Goal: Task Accomplishment & Management: Use online tool/utility

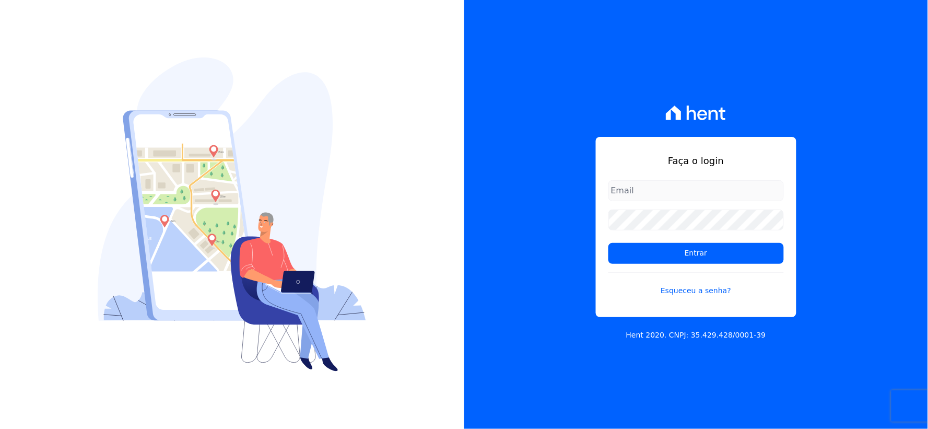
click at [693, 192] on input "email" at bounding box center [695, 190] width 175 height 21
type input "rh@cesariengenharia.com.br"
click at [521, 220] on div "Faça o login rh@cesariengenharia.com.br Entrar Esqueceu a senha? Hent 2020. CNP…" at bounding box center [696, 214] width 464 height 429
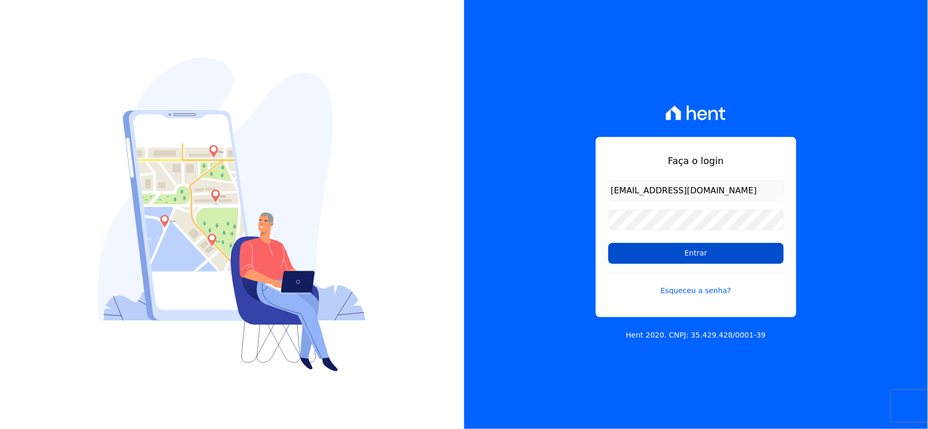
click at [632, 257] on input "Entrar" at bounding box center [695, 253] width 175 height 21
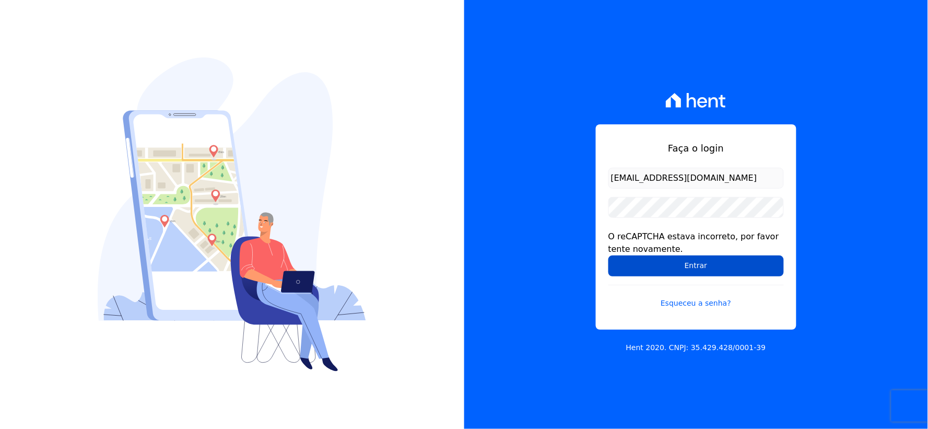
click at [640, 268] on input "Entrar" at bounding box center [695, 265] width 175 height 21
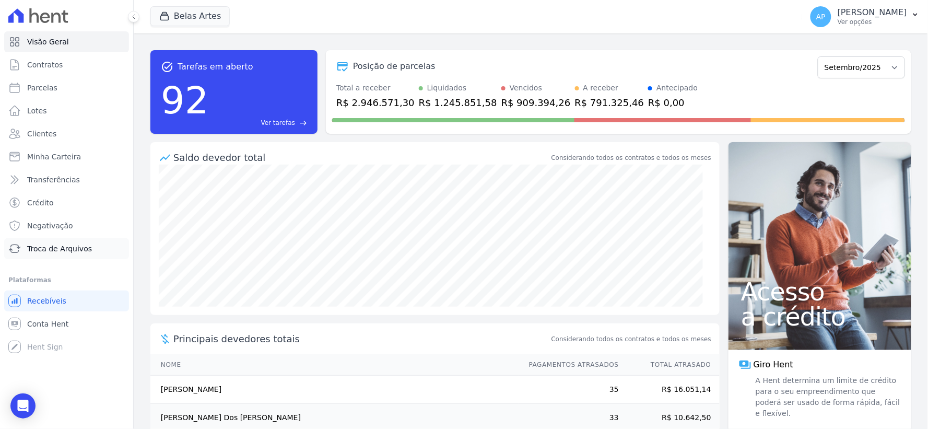
click at [30, 248] on span "Troca de Arquivos" at bounding box center [59, 248] width 65 height 10
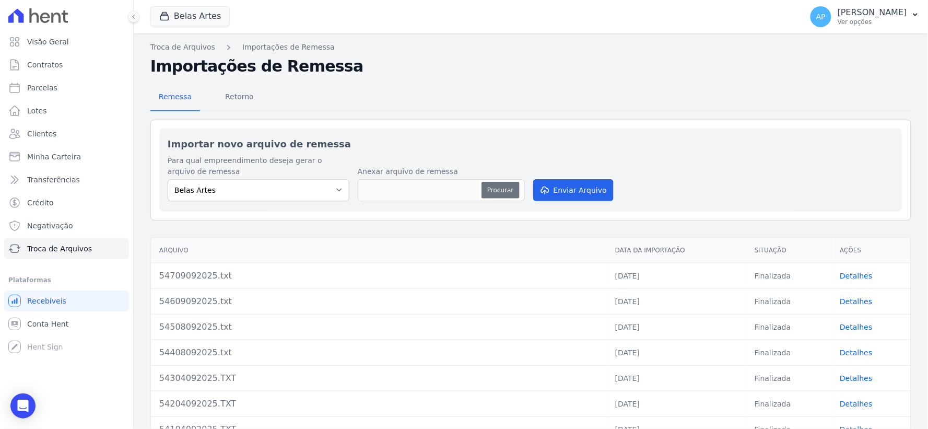
click at [502, 188] on button "Procurar" at bounding box center [501, 190] width 38 height 17
type input "54810092025.txt"
click at [572, 187] on button "Enviar Arquivo" at bounding box center [573, 190] width 80 height 22
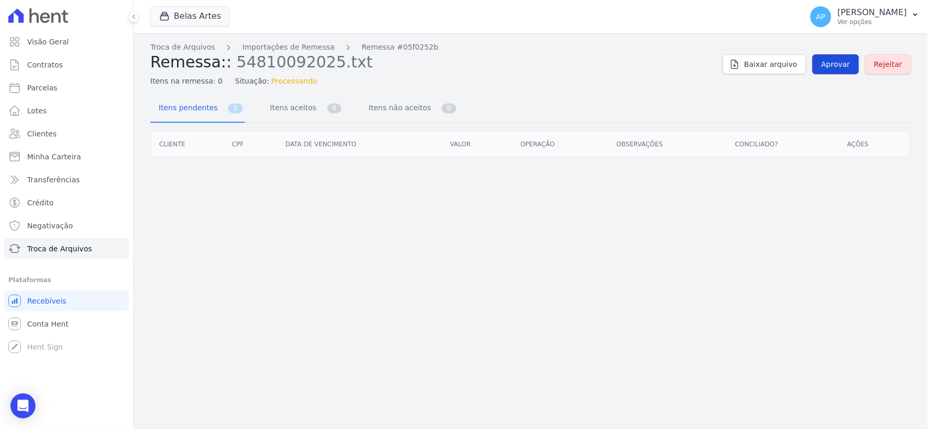
click at [842, 67] on span "Aprovar" at bounding box center [836, 64] width 29 height 10
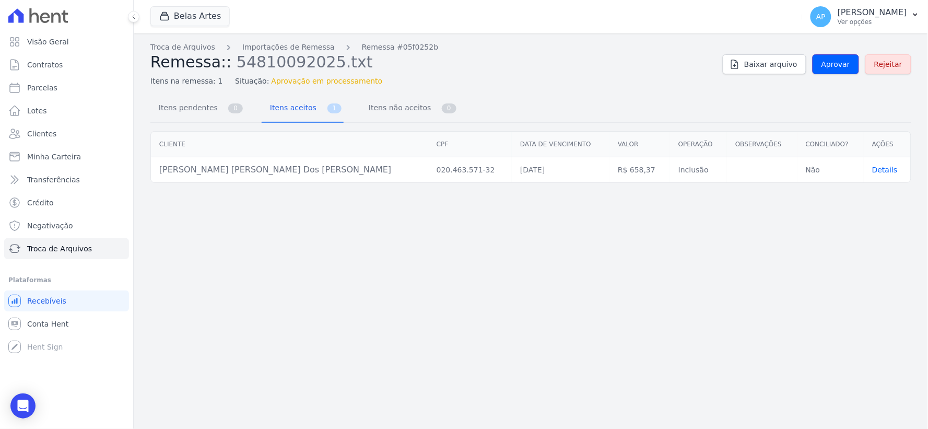
click at [842, 67] on span "Aprovar" at bounding box center [836, 64] width 29 height 10
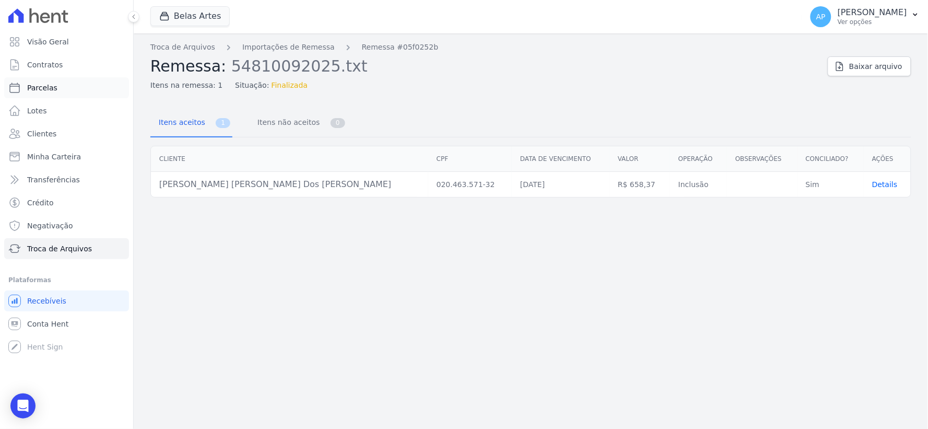
click at [50, 90] on span "Parcelas" at bounding box center [42, 88] width 30 height 10
select select
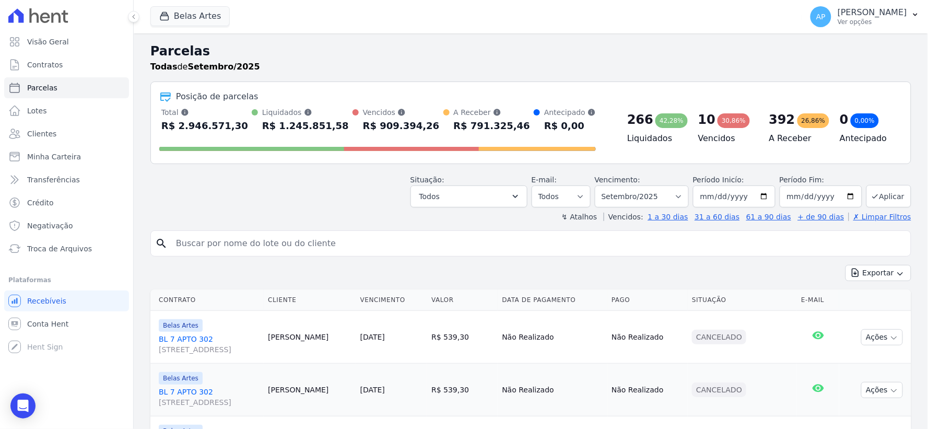
click at [366, 237] on input "search" at bounding box center [538, 243] width 737 height 21
paste input "1.316,74"
type input "1.316,74"
drag, startPoint x: 377, startPoint y: 251, endPoint x: 0, endPoint y: 218, distance: 378.5
click at [0, 218] on div "Visão Geral Contratos [GEOGRAPHIC_DATA] Lotes Clientes Minha Carteira Transferê…" at bounding box center [464, 214] width 928 height 429
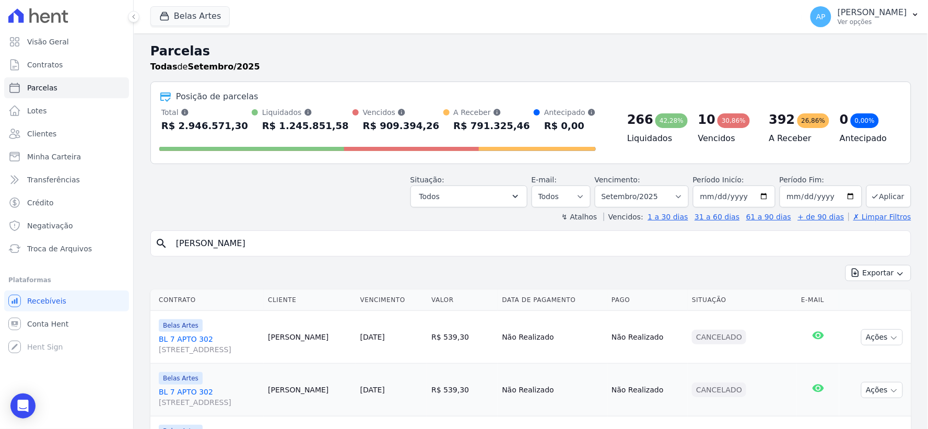
type input "[PERSON_NAME]"
select select
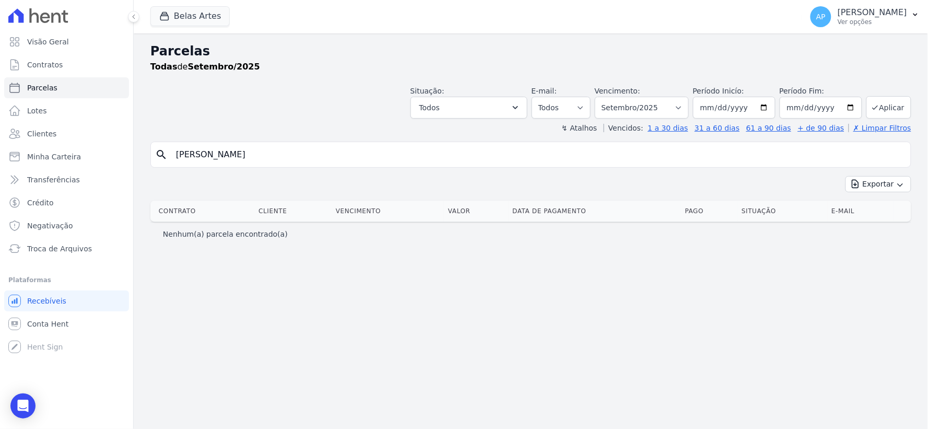
drag, startPoint x: 301, startPoint y: 160, endPoint x: 204, endPoint y: 157, distance: 97.7
click at [204, 157] on input "[PERSON_NAME]" at bounding box center [538, 154] width 737 height 21
type input "[PERSON_NAME]"
select select
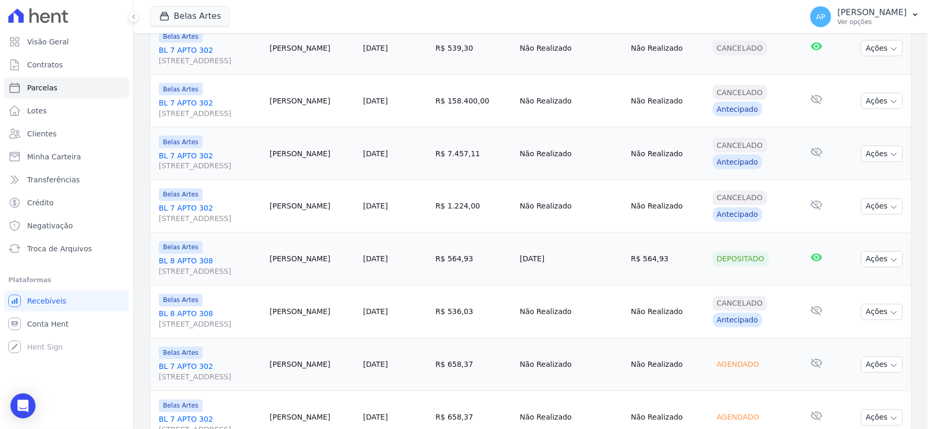
scroll to position [522, 0]
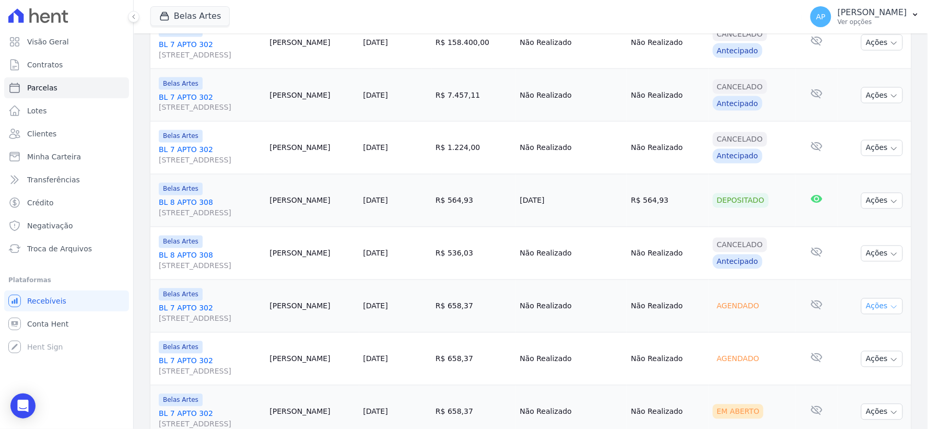
click at [874, 309] on button "Ações" at bounding box center [882, 306] width 42 height 16
click at [780, 304] on div "Agendado" at bounding box center [752, 306] width 78 height 15
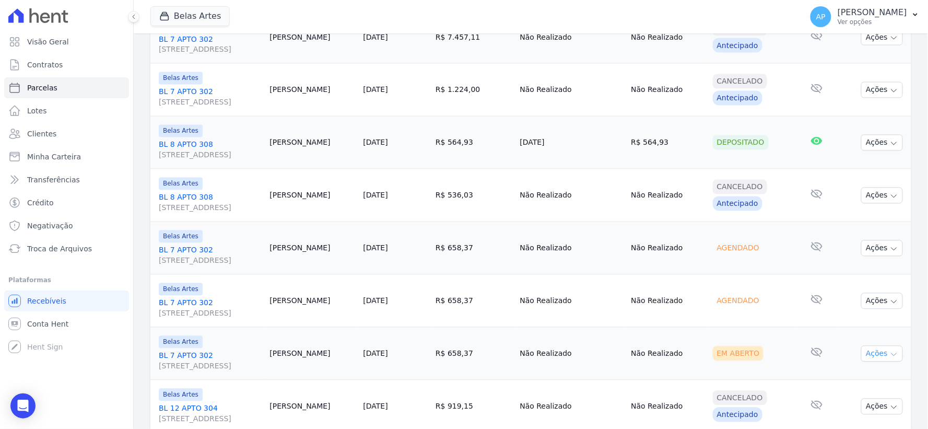
click at [890, 354] on icon "button" at bounding box center [894, 354] width 8 height 8
click at [828, 374] on link "Ver boleto" at bounding box center [878, 377] width 100 height 19
click at [63, 250] on span "Troca de Arquivos" at bounding box center [59, 248] width 65 height 10
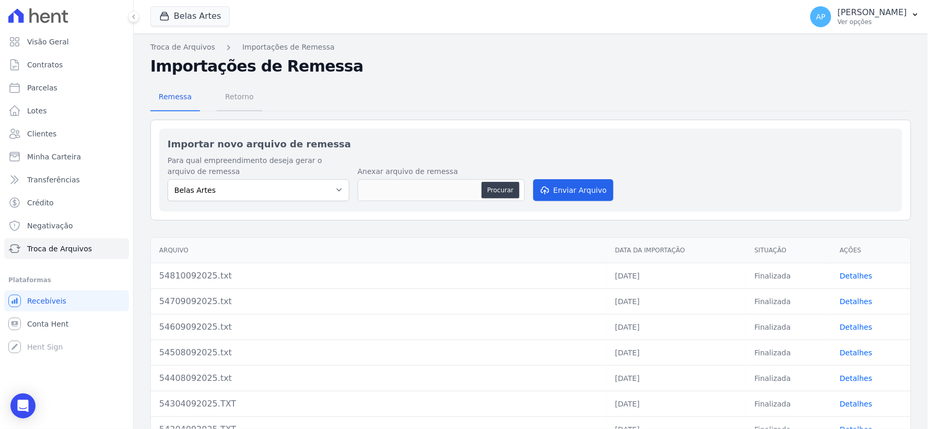
click at [253, 94] on span "Retorno" at bounding box center [239, 96] width 41 height 21
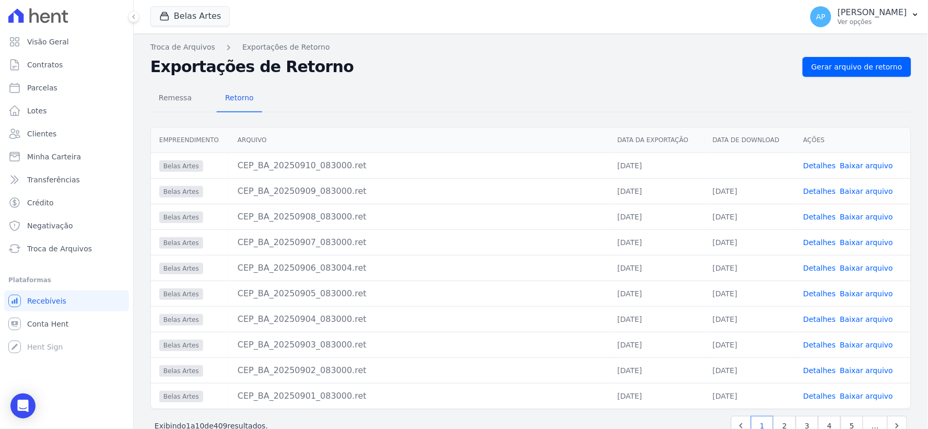
click at [854, 168] on link "Baixar arquivo" at bounding box center [866, 165] width 53 height 8
